Goal: Contribute content: Add original content to the website for others to see

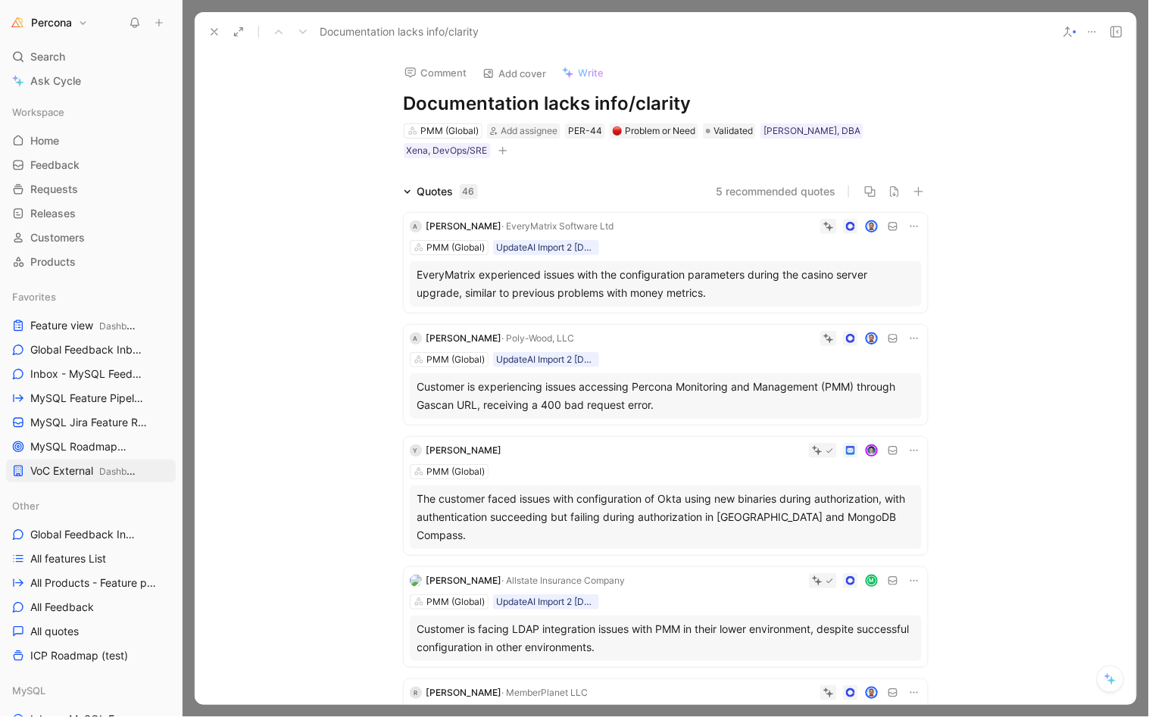
click at [217, 30] on icon at bounding box center [214, 32] width 12 height 12
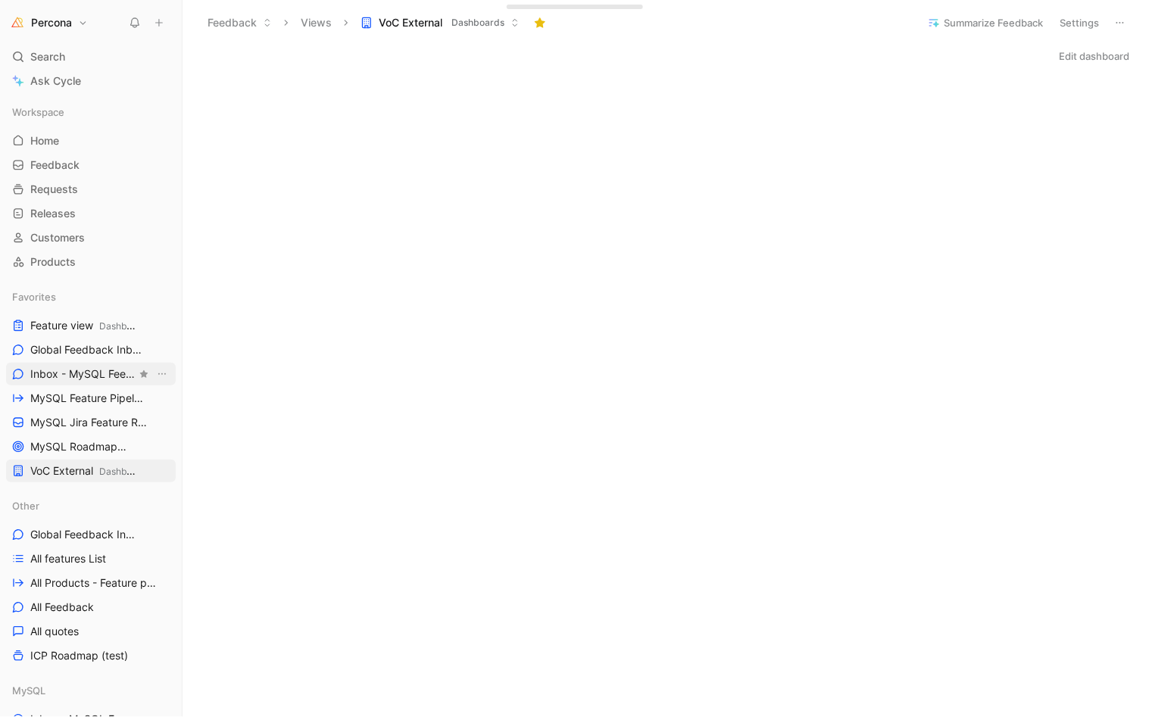
click at [73, 372] on span "Inbox - MySQL Feedback MySQL" at bounding box center [83, 375] width 106 height 16
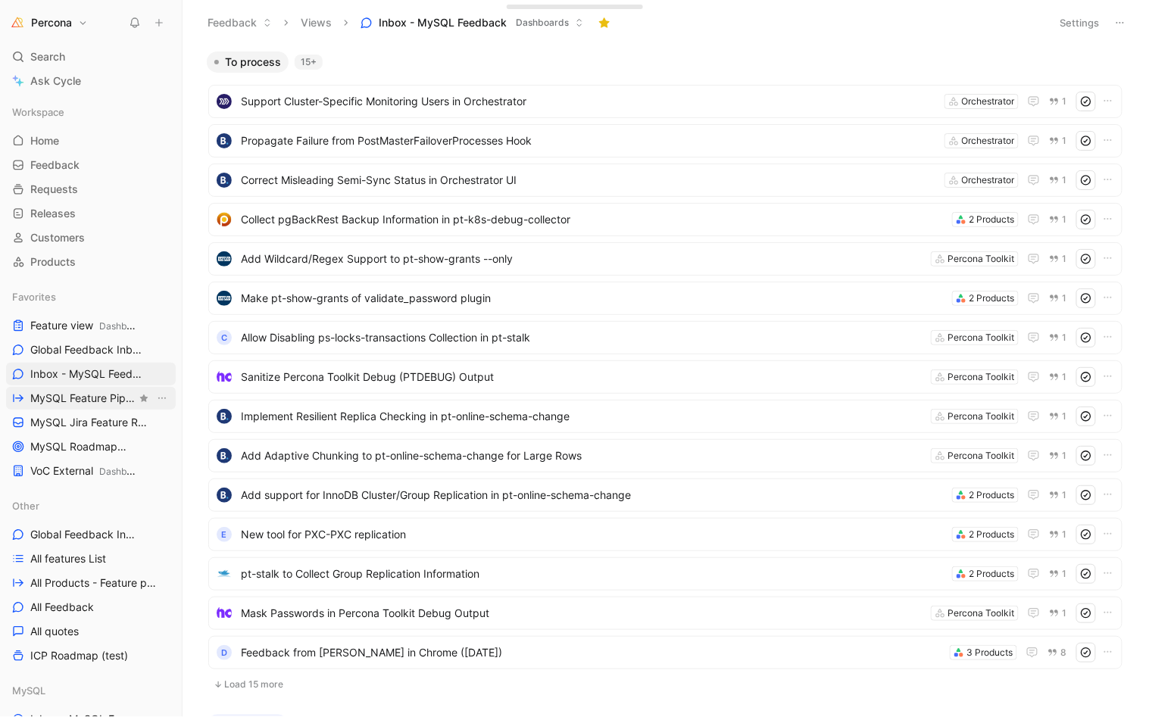
click at [71, 401] on span "MySQL Feature Pipeline MySQL" at bounding box center [83, 399] width 106 height 16
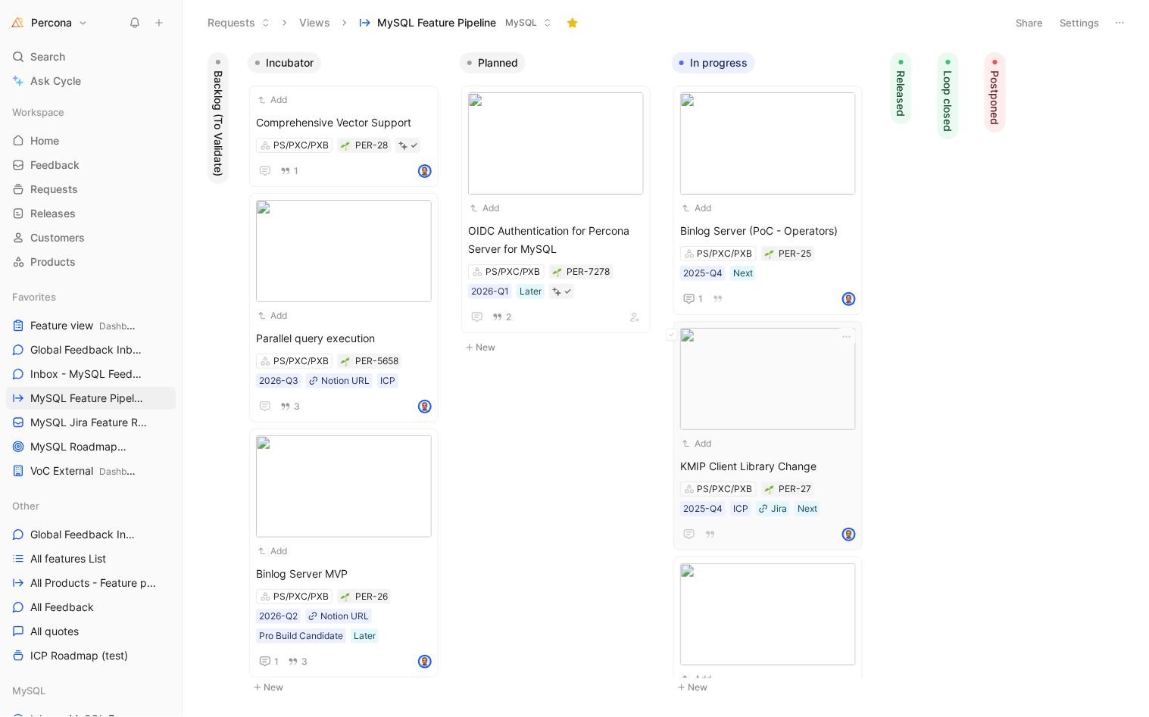
click at [761, 450] on div "Add" at bounding box center [758, 443] width 156 height 15
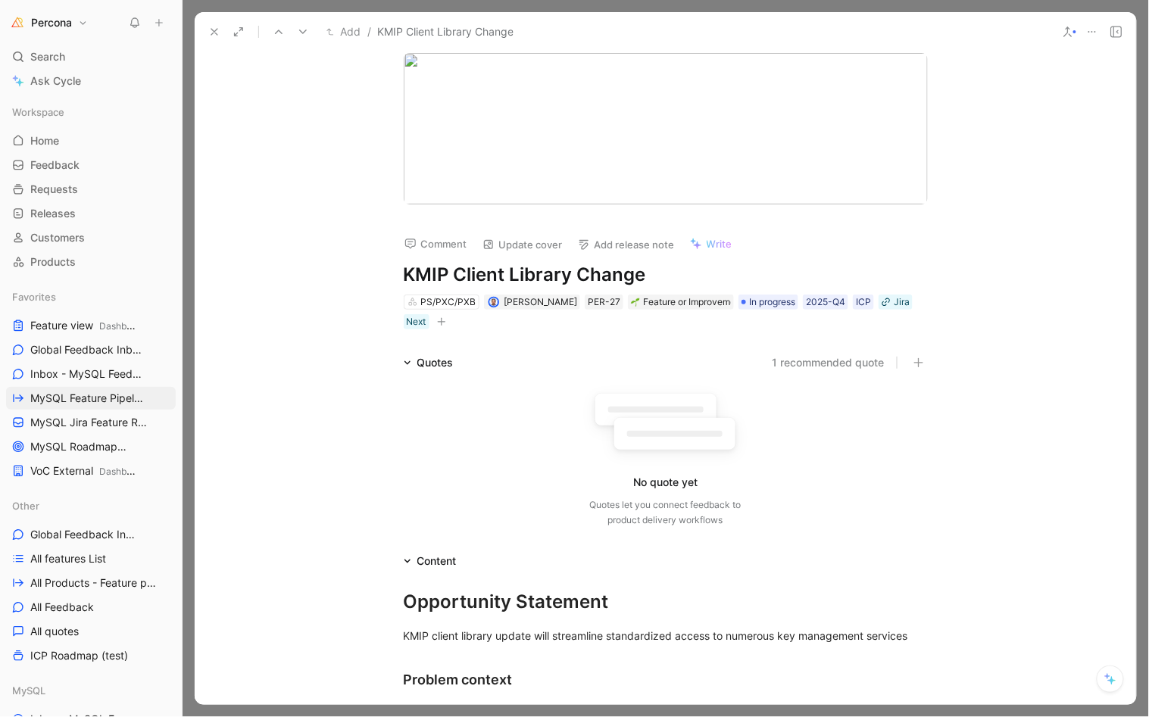
click at [211, 32] on icon at bounding box center [214, 32] width 12 height 12
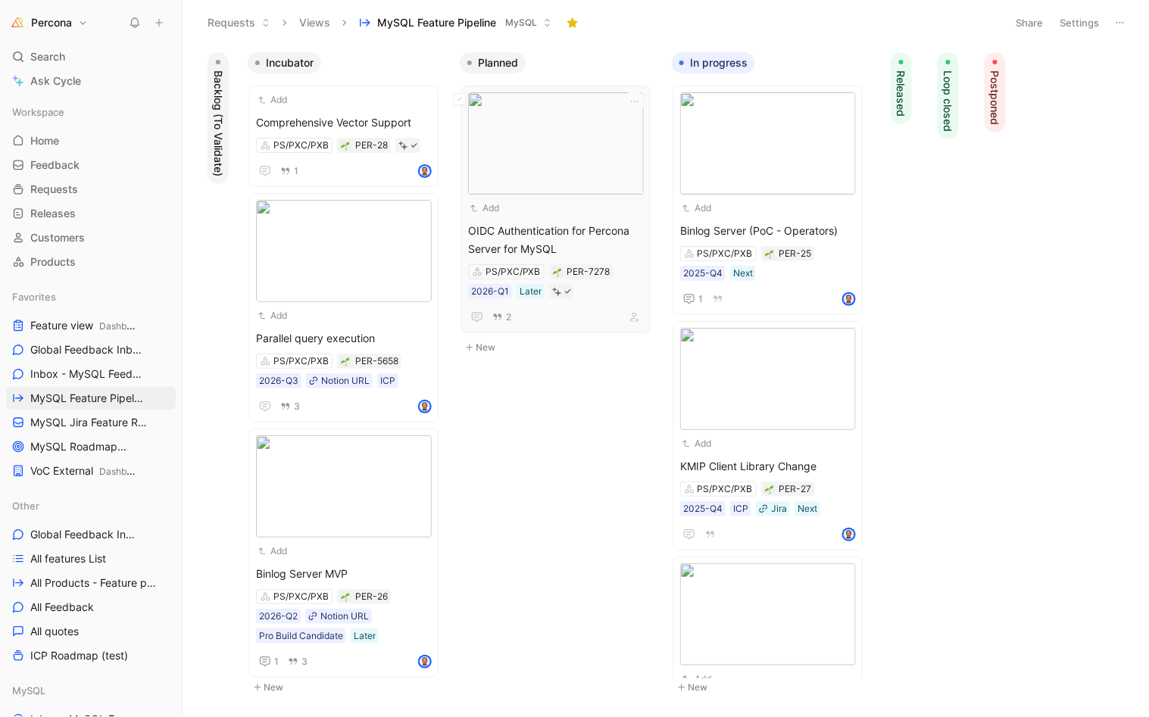
click at [558, 234] on span "OIDC Authentication for Percona Server for MySQL" at bounding box center [556, 240] width 176 height 36
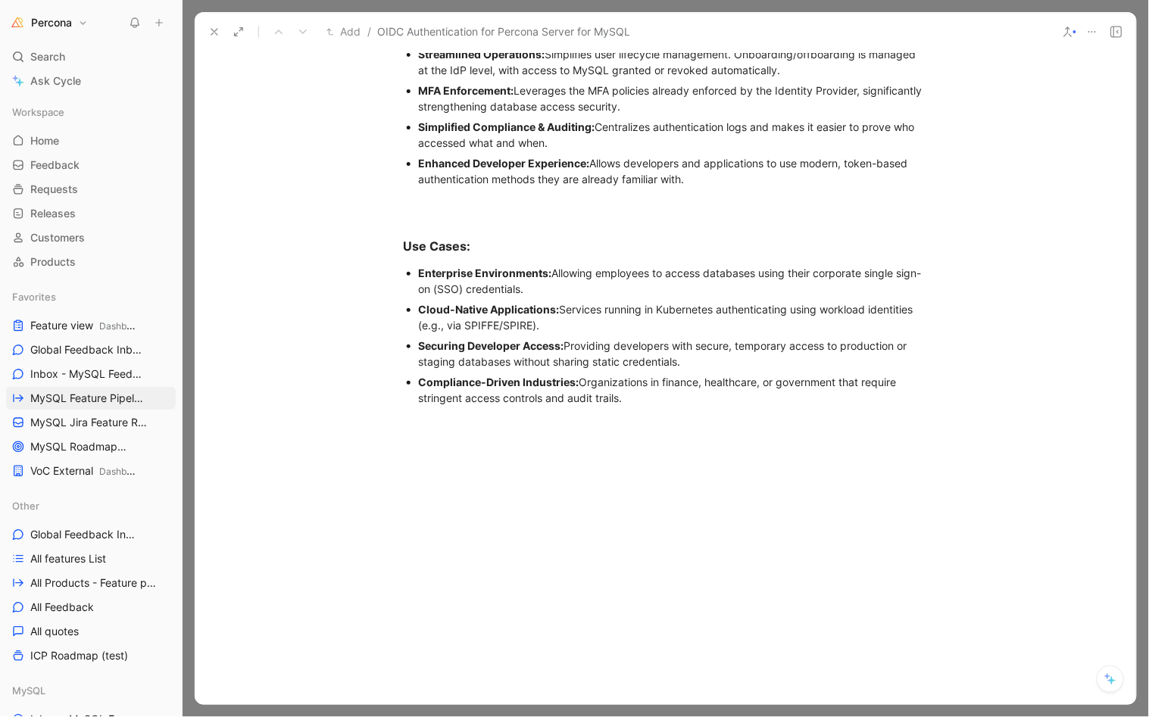
scroll to position [1654, 0]
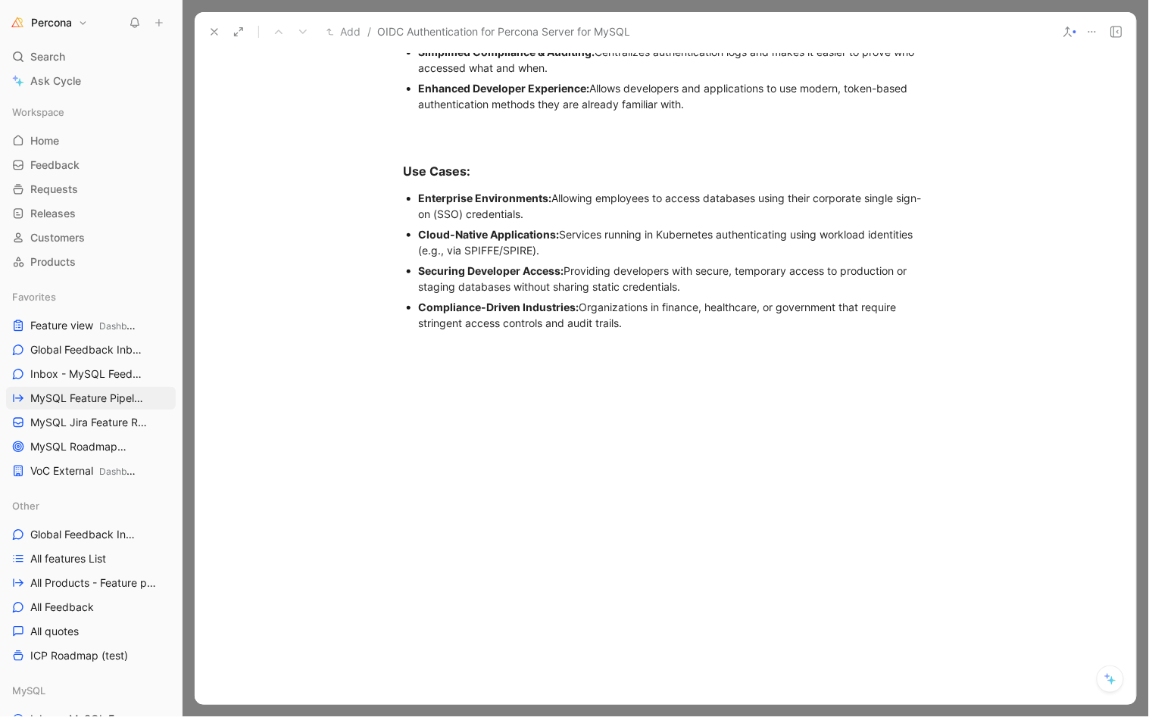
click at [205, 30] on button at bounding box center [214, 31] width 21 height 21
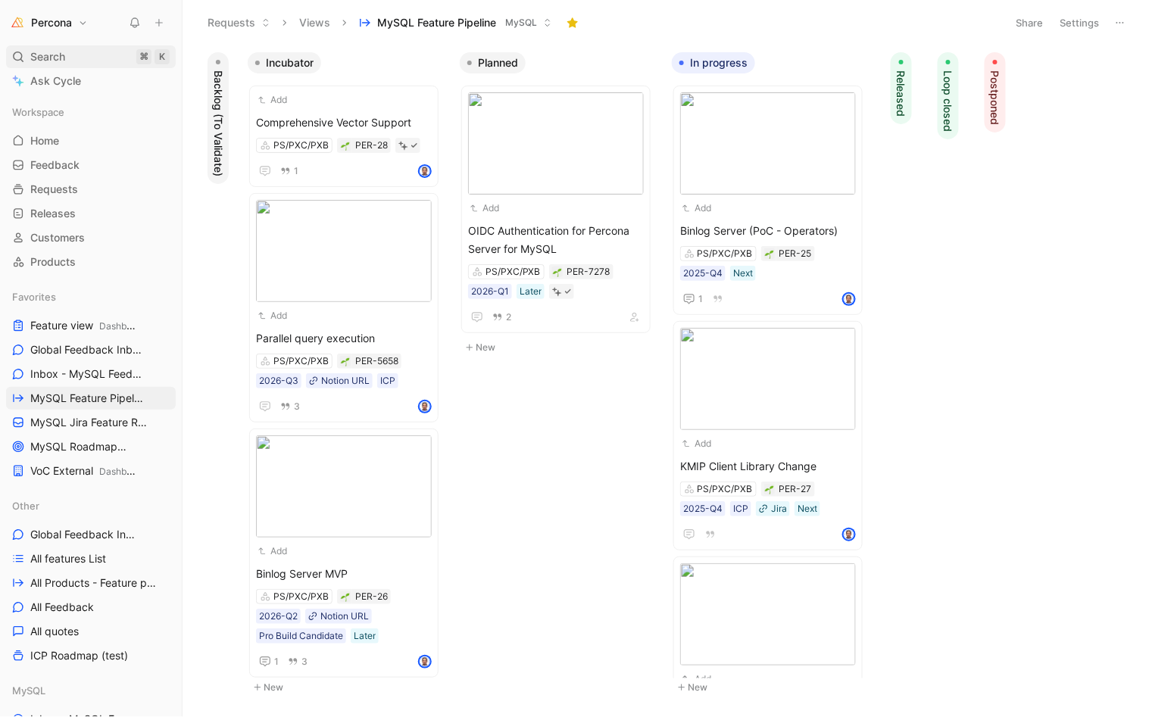
click at [68, 51] on div "Search ⌘ K" at bounding box center [91, 56] width 170 height 23
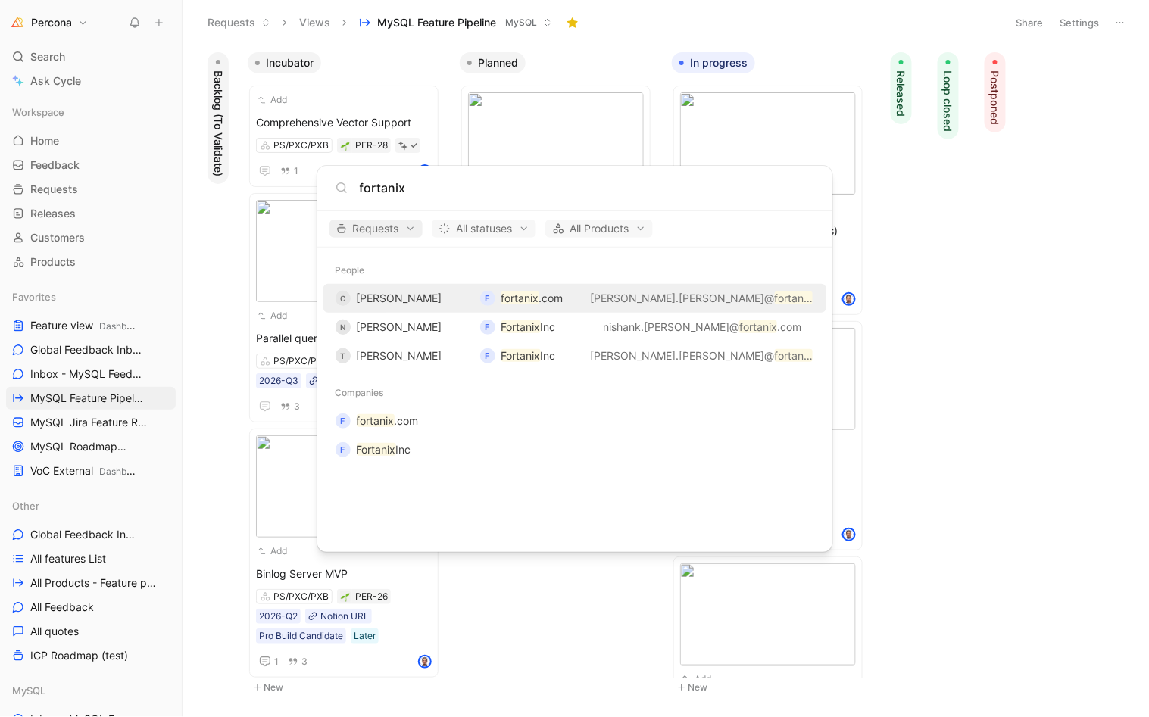
type input "fortanix"
click at [399, 231] on span "Requests" at bounding box center [376, 229] width 80 height 18
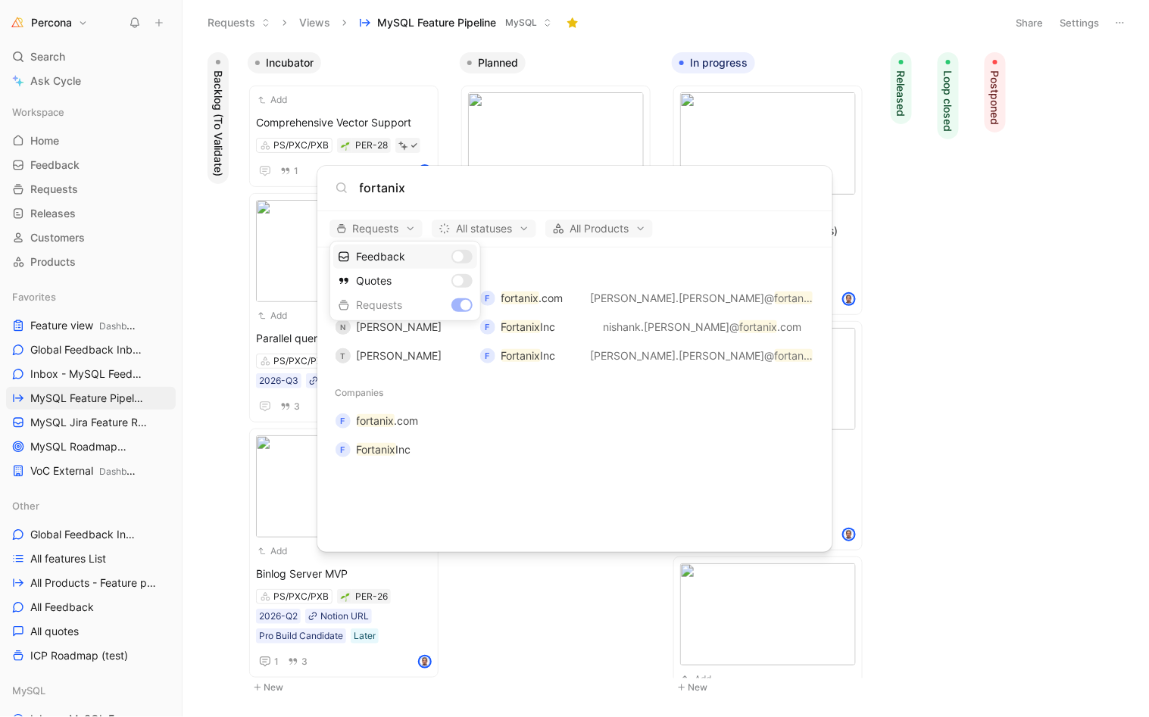
click at [463, 258] on div "Feedback" at bounding box center [405, 257] width 144 height 24
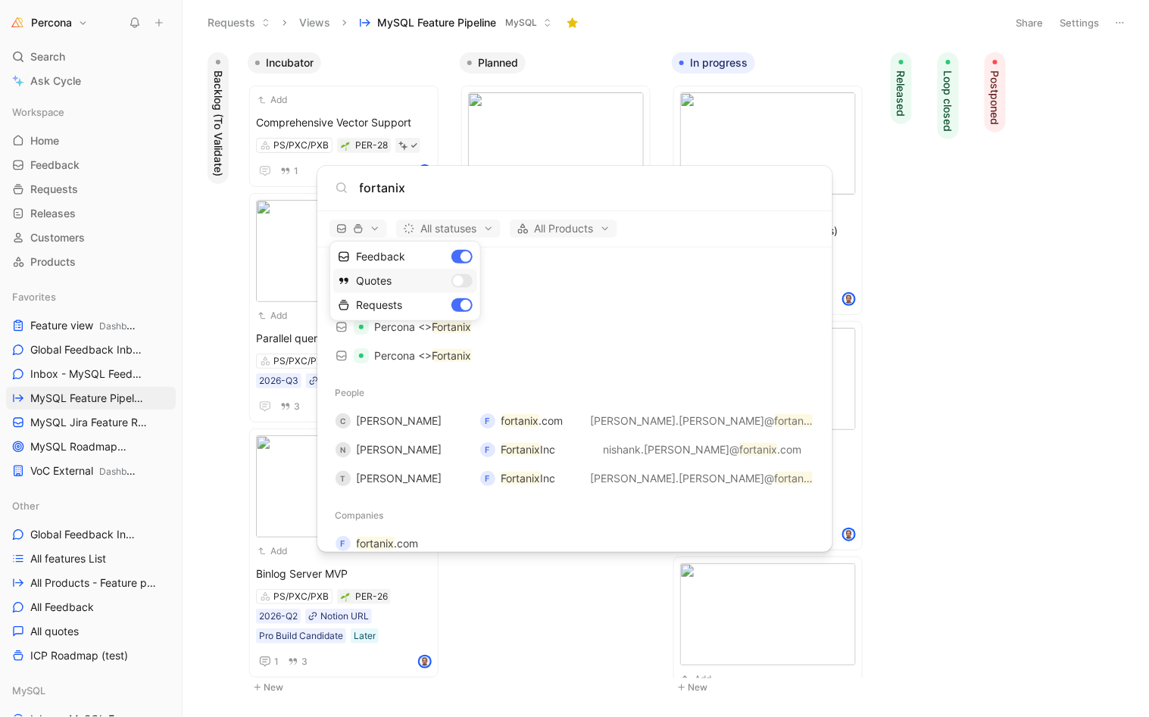
click at [461, 271] on div "Quotes" at bounding box center [405, 281] width 144 height 24
click at [704, 198] on div at bounding box center [574, 358] width 1149 height 717
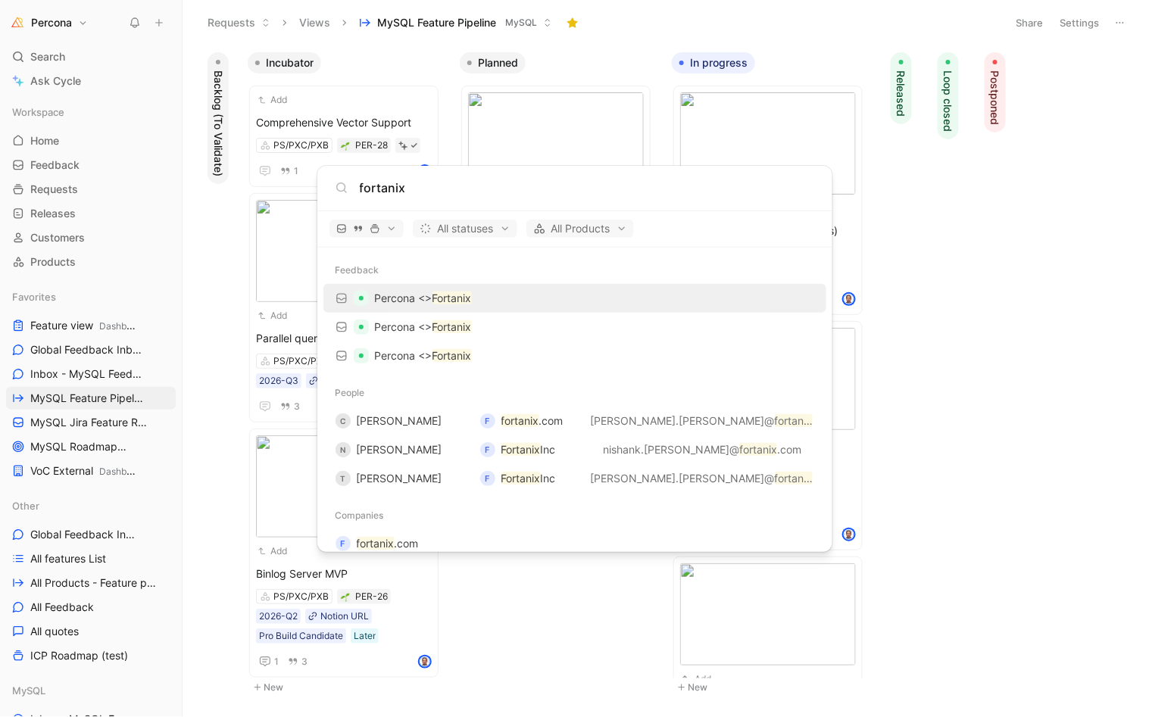
click at [448, 57] on body "Percona Search ⌘ K Ask Cycle Workspace Home G then H Feedback G then F Requests…" at bounding box center [574, 358] width 1149 height 717
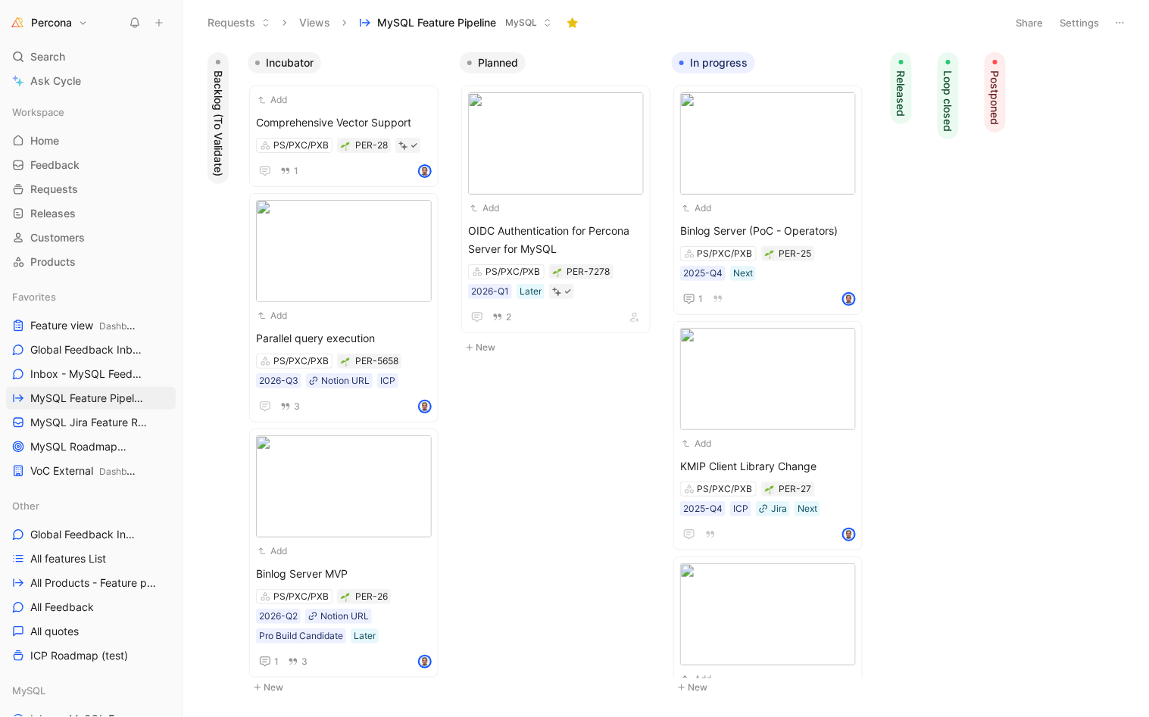
click at [483, 347] on button "New" at bounding box center [560, 348] width 200 height 18
click at [508, 376] on span at bounding box center [556, 376] width 176 height 18
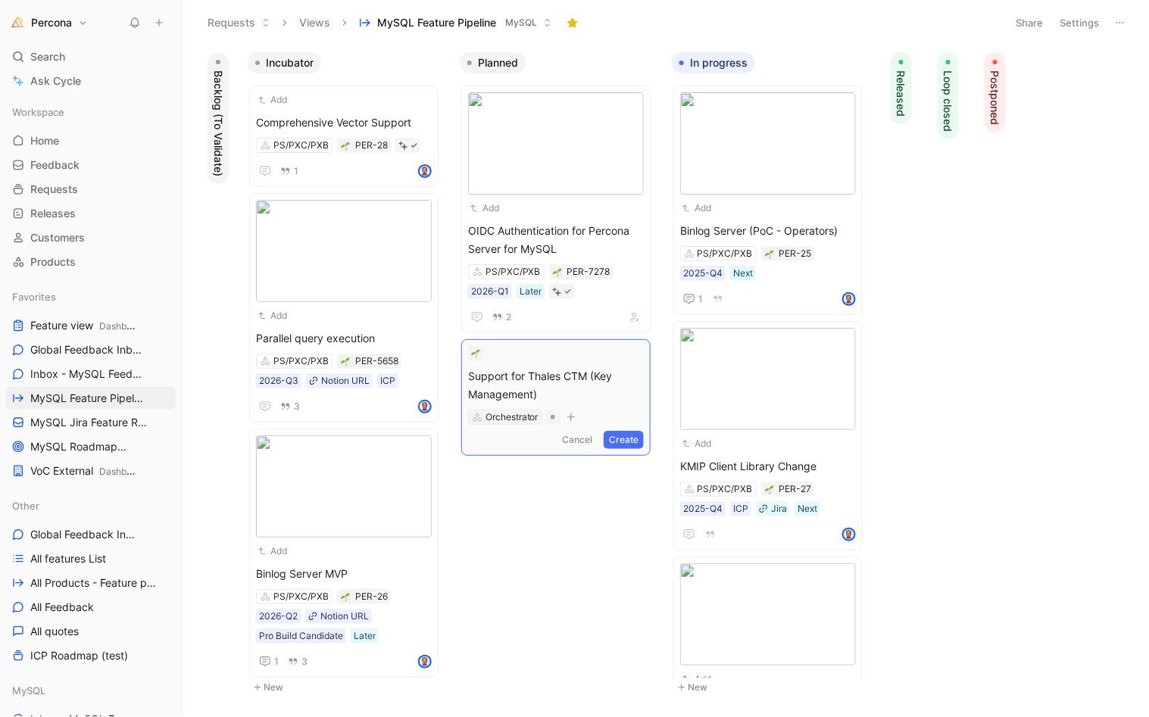
click at [511, 411] on div "Orchestrator" at bounding box center [512, 417] width 53 height 15
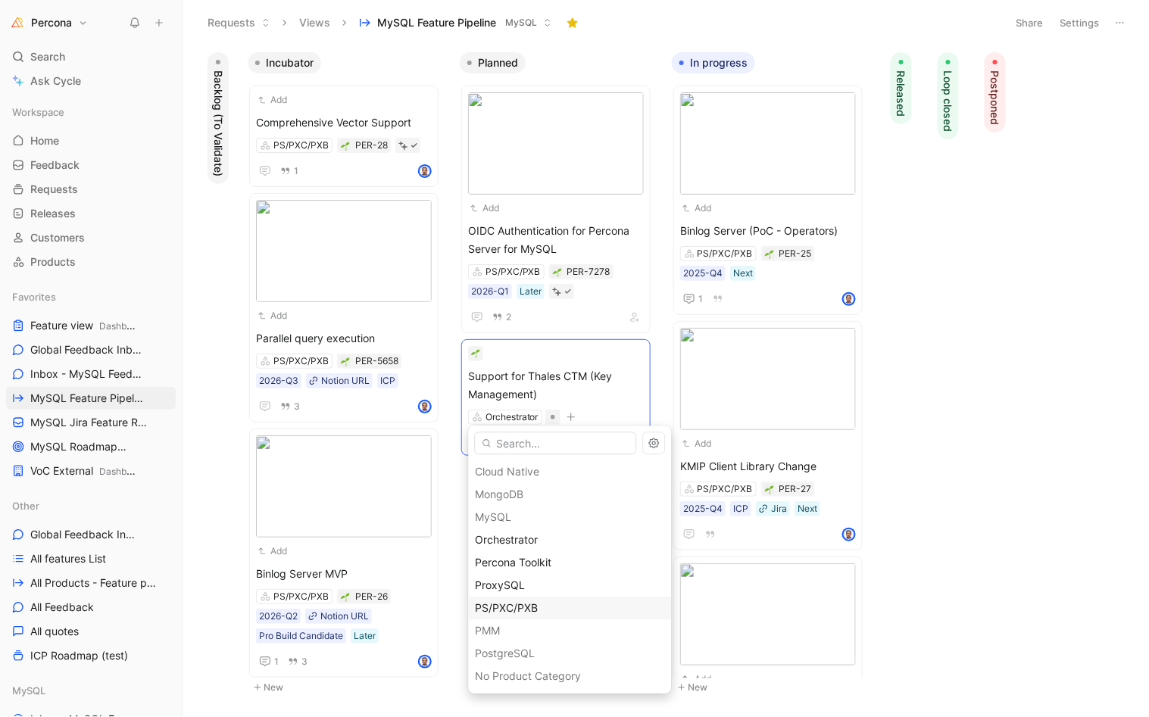
click at [531, 608] on span "PS/PXC/PXB" at bounding box center [507, 608] width 63 height 13
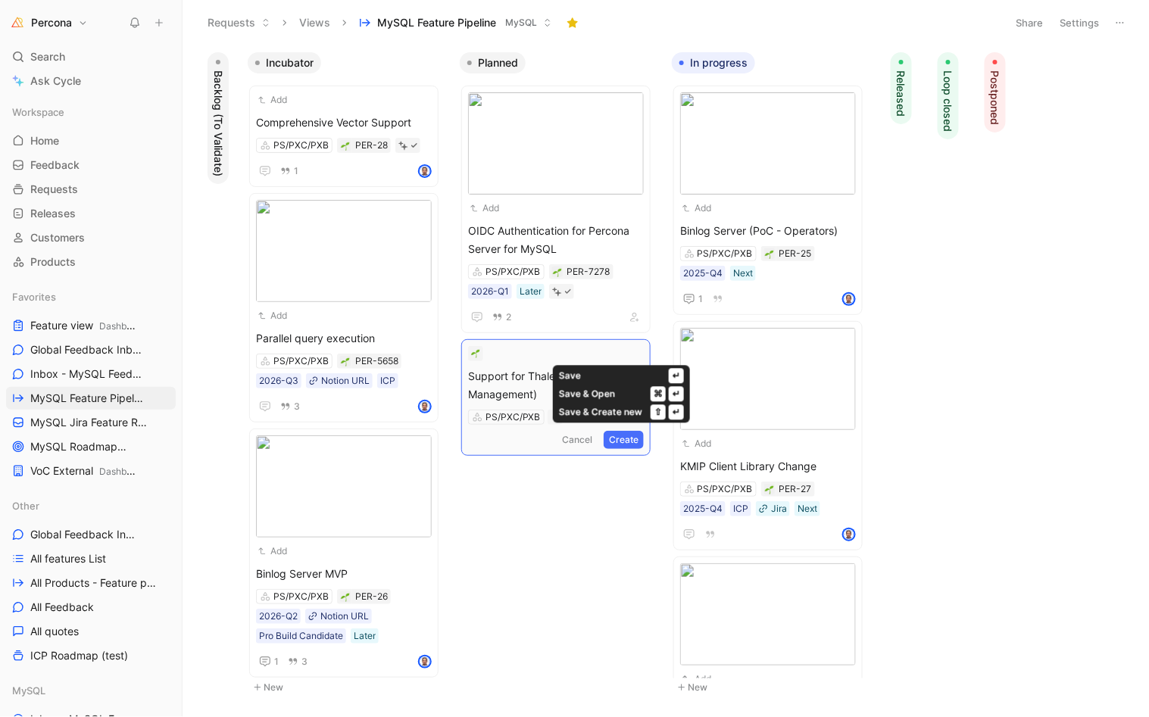
click at [622, 440] on button "Create" at bounding box center [624, 440] width 40 height 18
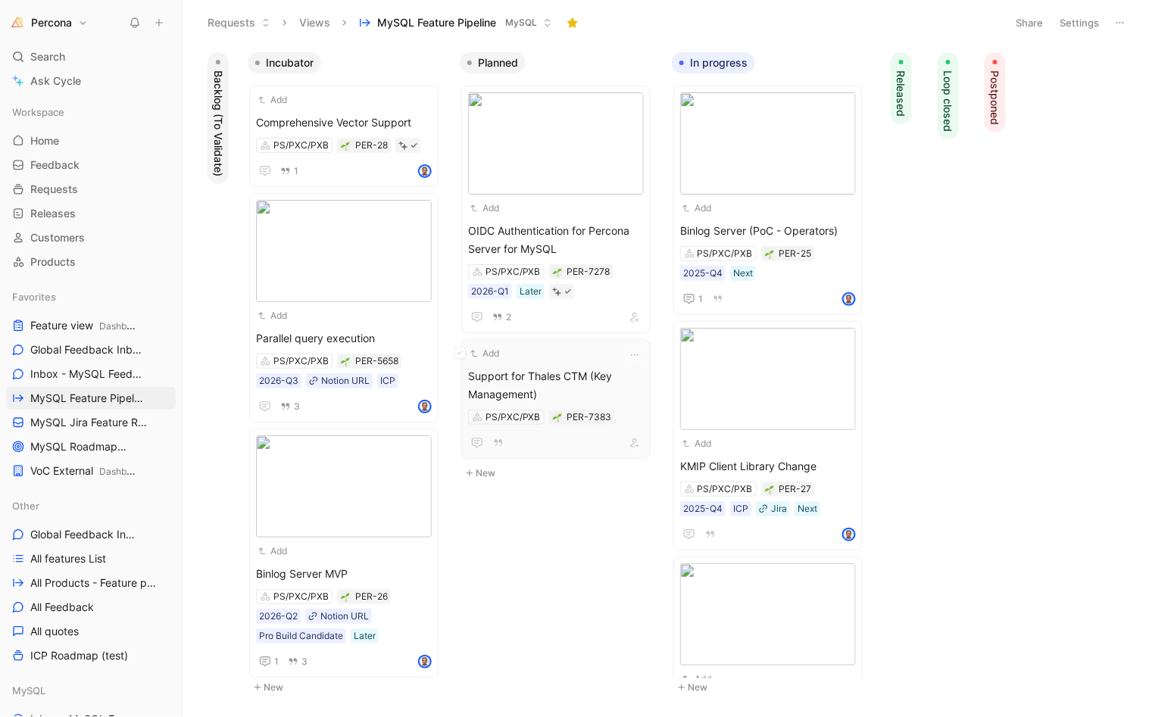
click at [571, 370] on span "Support for Thales CTM (Key Management)" at bounding box center [556, 385] width 176 height 36
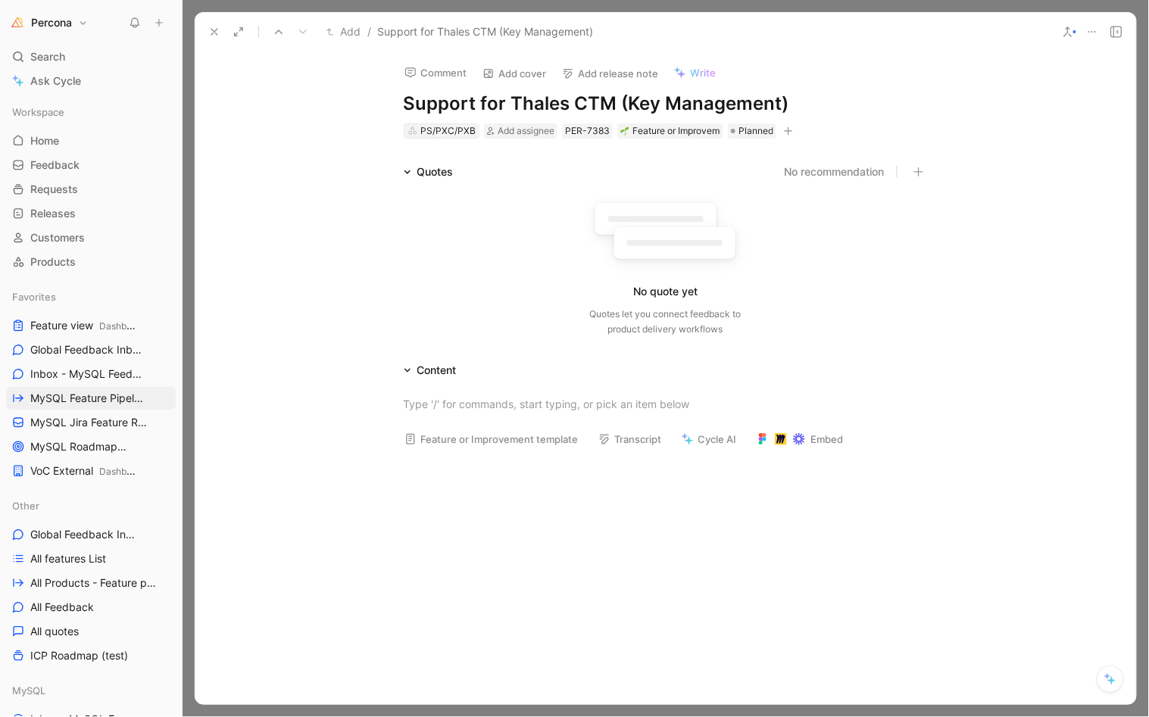
click at [440, 130] on div "PS/PXC/PXB" at bounding box center [447, 130] width 55 height 15
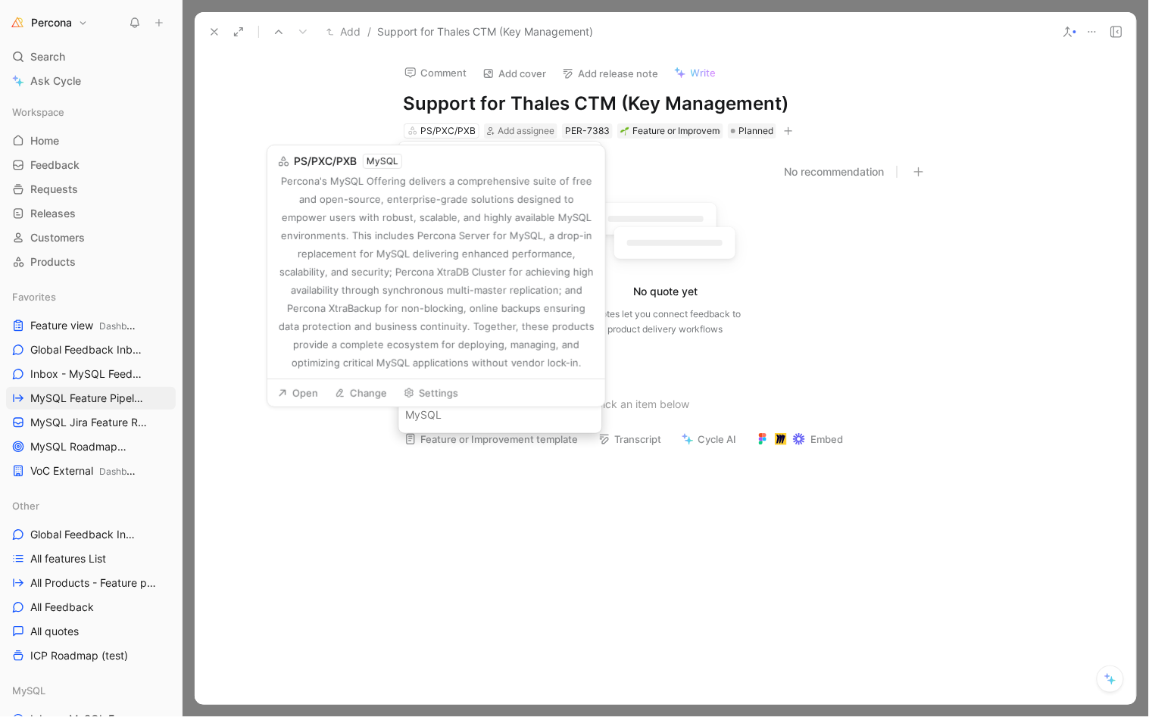
click at [413, 390] on icon at bounding box center [409, 393] width 11 height 11
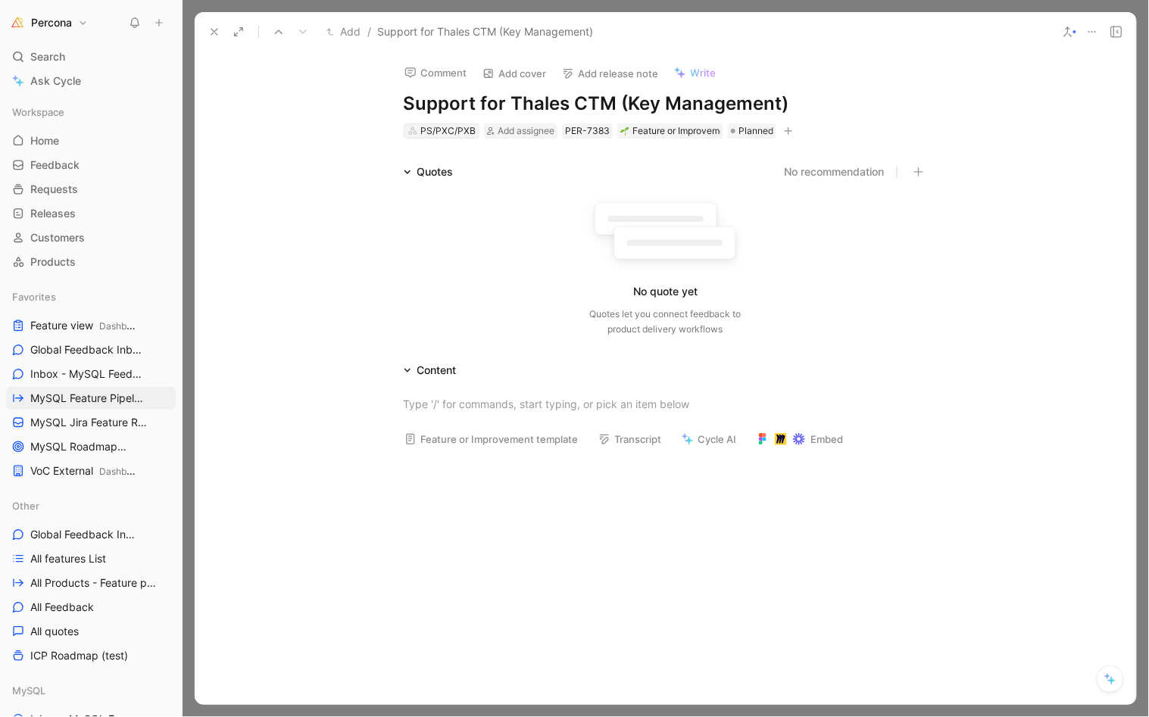
click at [446, 132] on div "PS/PXC/PXB" at bounding box center [447, 130] width 55 height 15
click at [648, 133] on div "Feature or Improvement" at bounding box center [670, 130] width 100 height 15
click at [617, 183] on span "Outcome" at bounding box center [603, 189] width 45 height 13
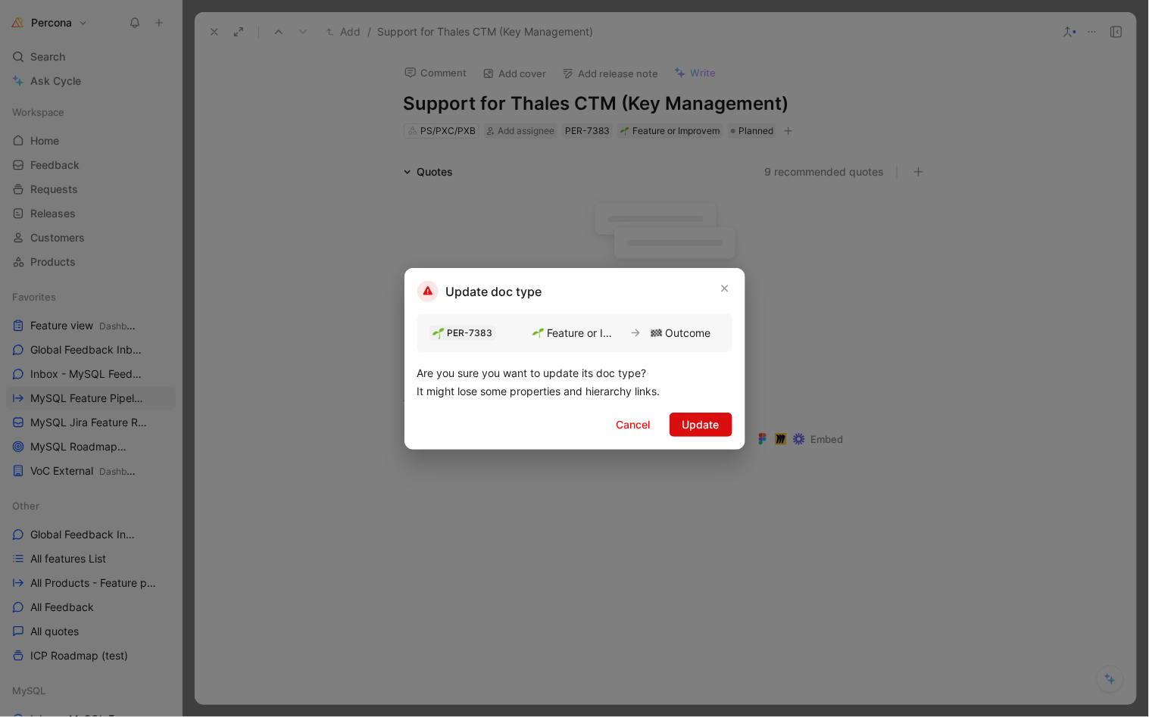
click at [693, 427] on span "Update" at bounding box center [700, 425] width 37 height 18
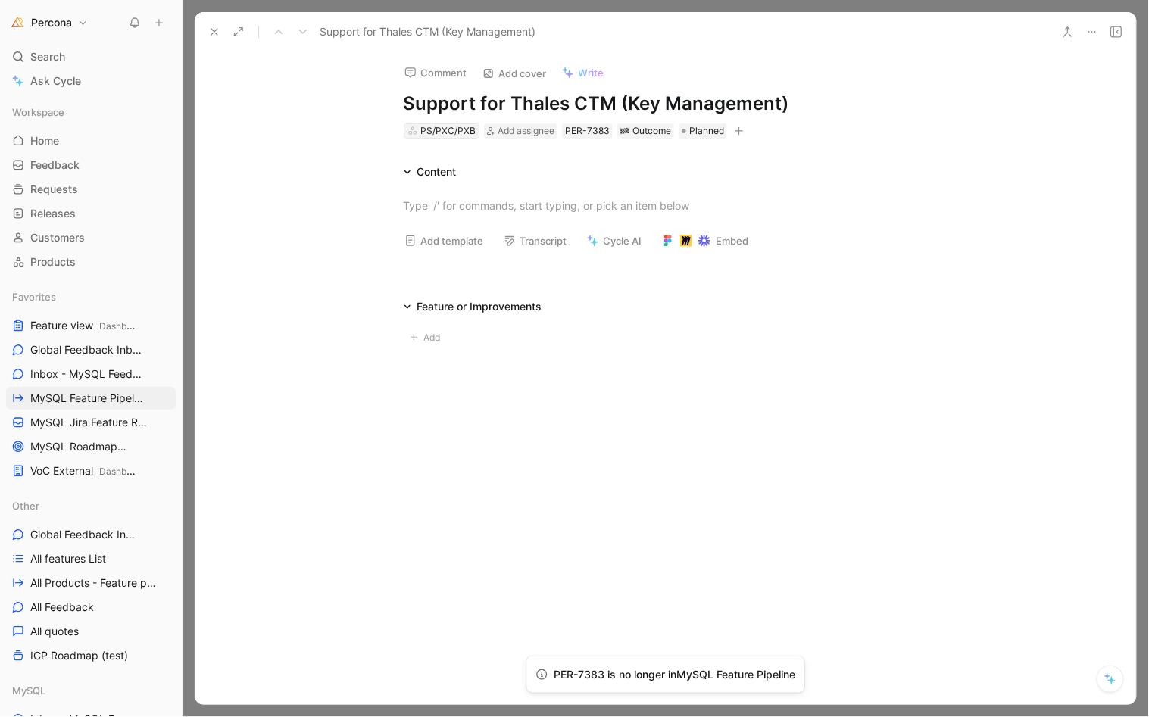
click at [443, 123] on div "PS/PXC/PXB" at bounding box center [447, 130] width 55 height 15
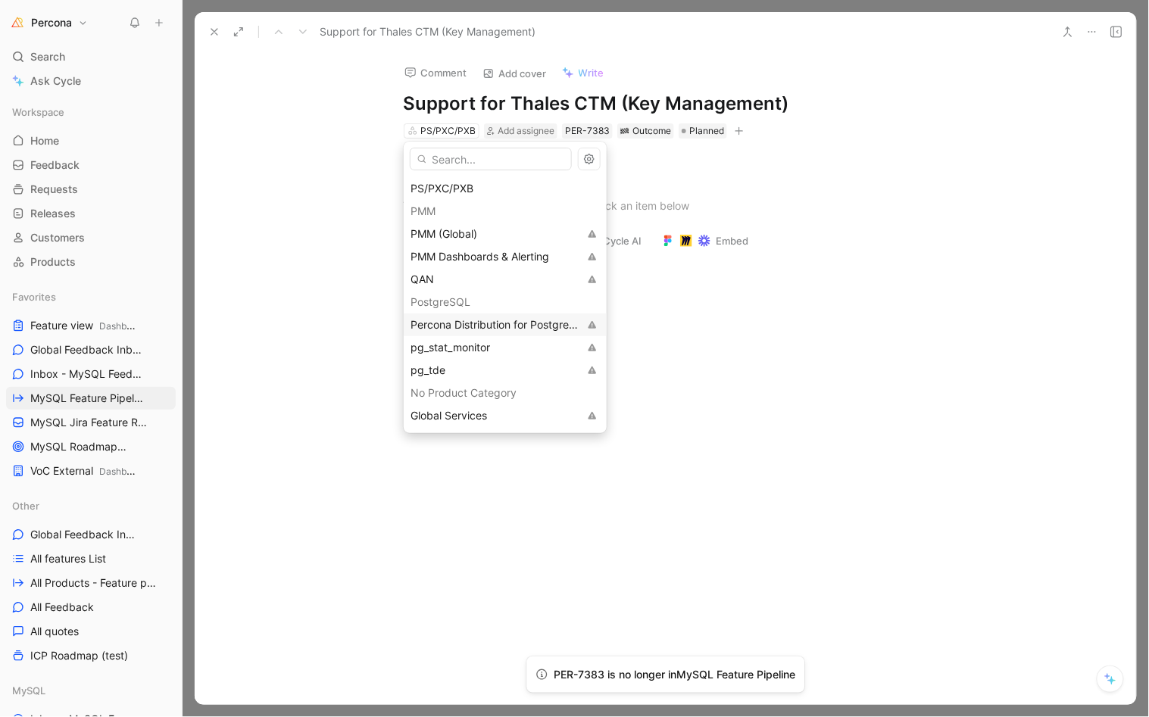
scroll to position [318, 0]
click at [507, 325] on span "Percona Distribution for PostgreSQL" at bounding box center [501, 324] width 180 height 13
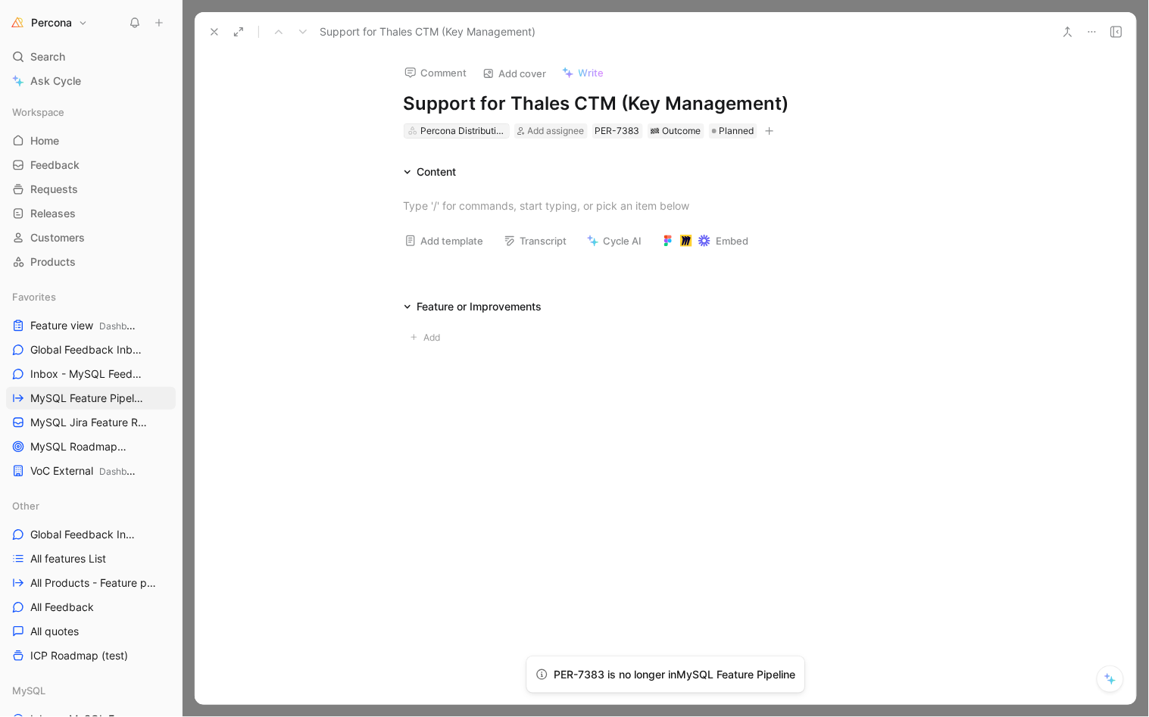
click at [468, 133] on div "Percona Distribution for PostgreSQL" at bounding box center [462, 130] width 85 height 15
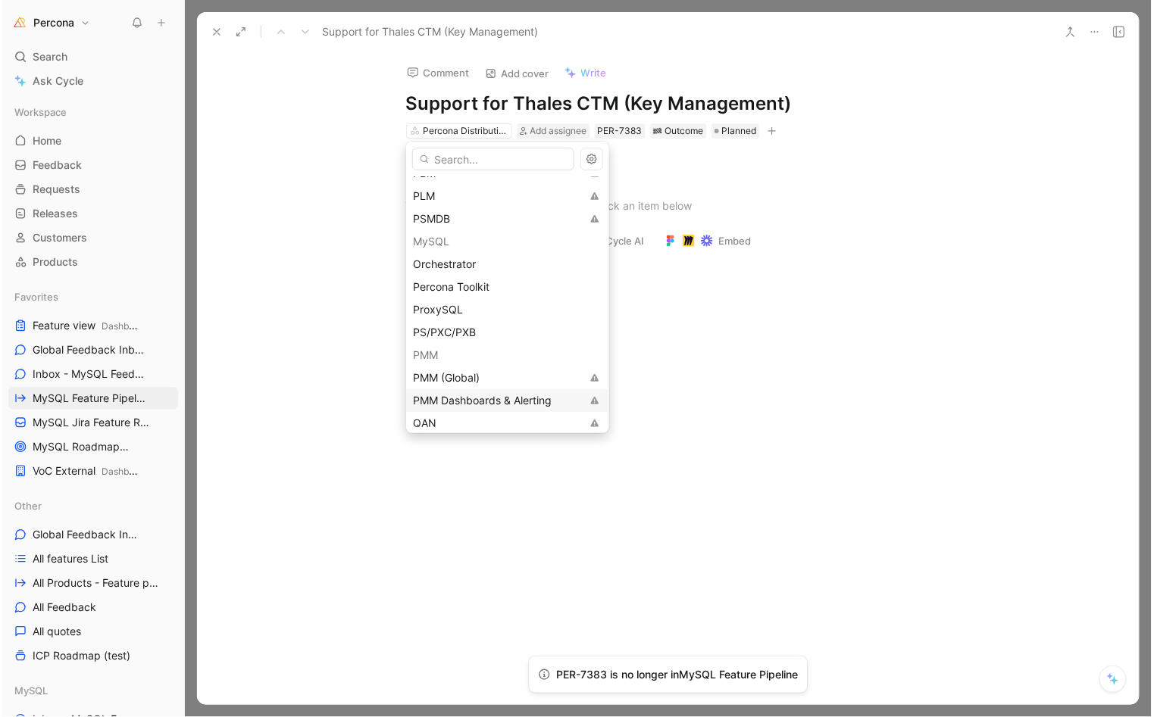
scroll to position [168, 0]
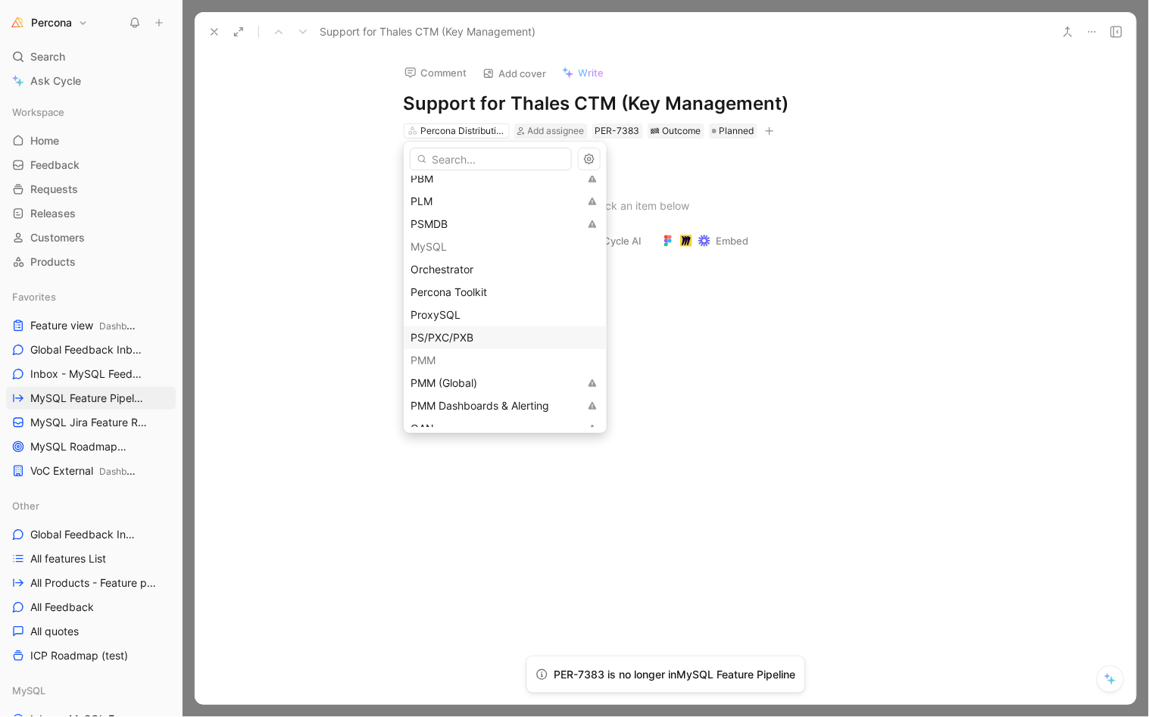
click at [442, 337] on span "PS/PXC/PXB" at bounding box center [442, 337] width 63 height 13
